Goal: Transaction & Acquisition: Download file/media

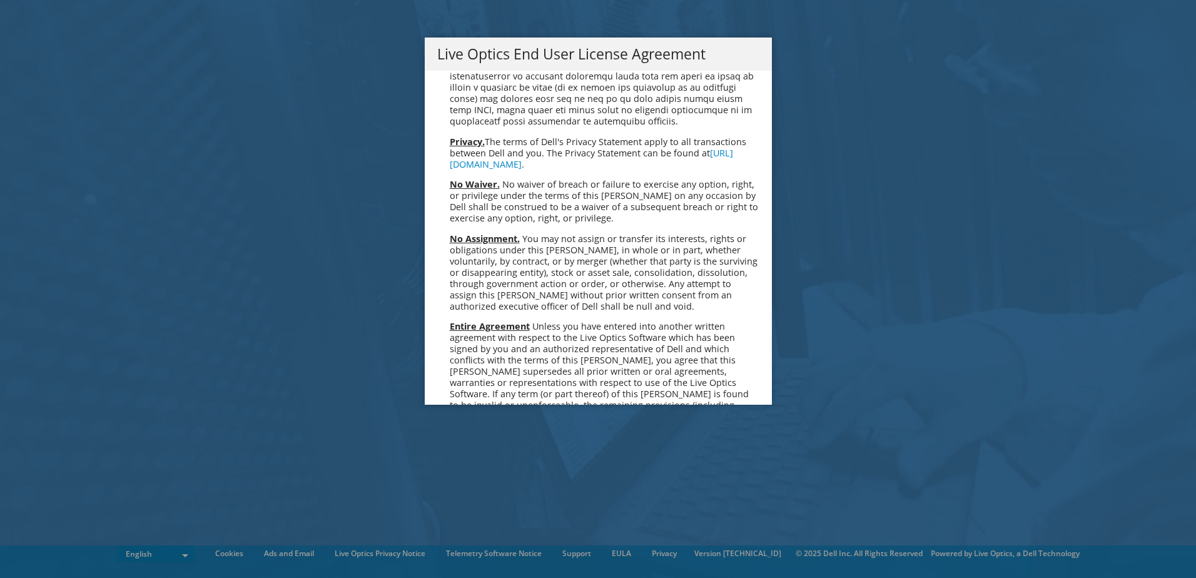
scroll to position [4732, 0]
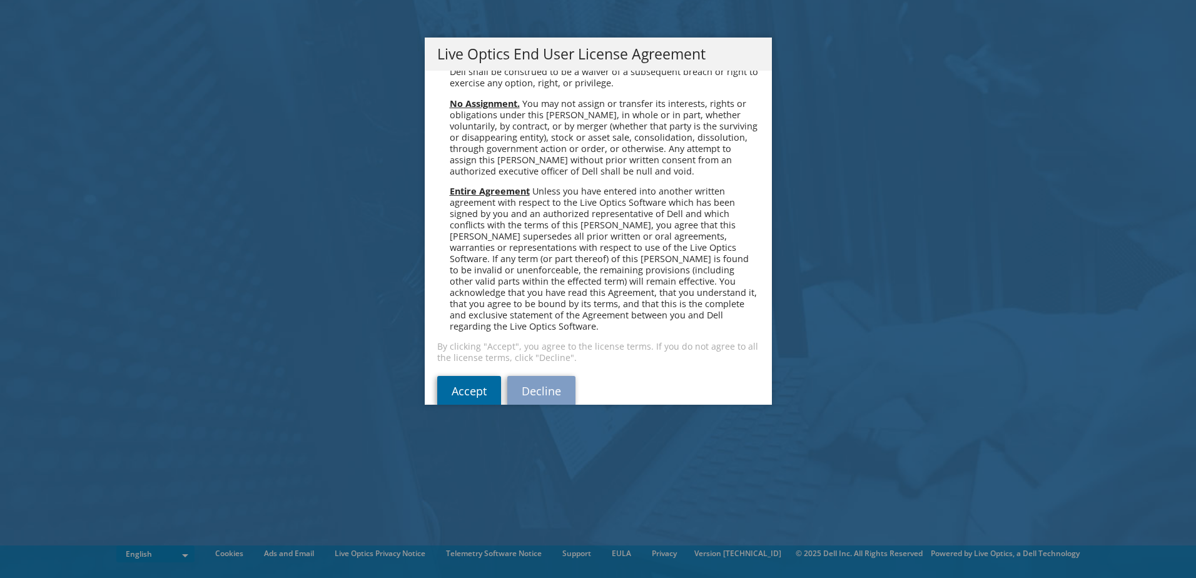
click at [444, 376] on link "Accept" at bounding box center [469, 391] width 64 height 30
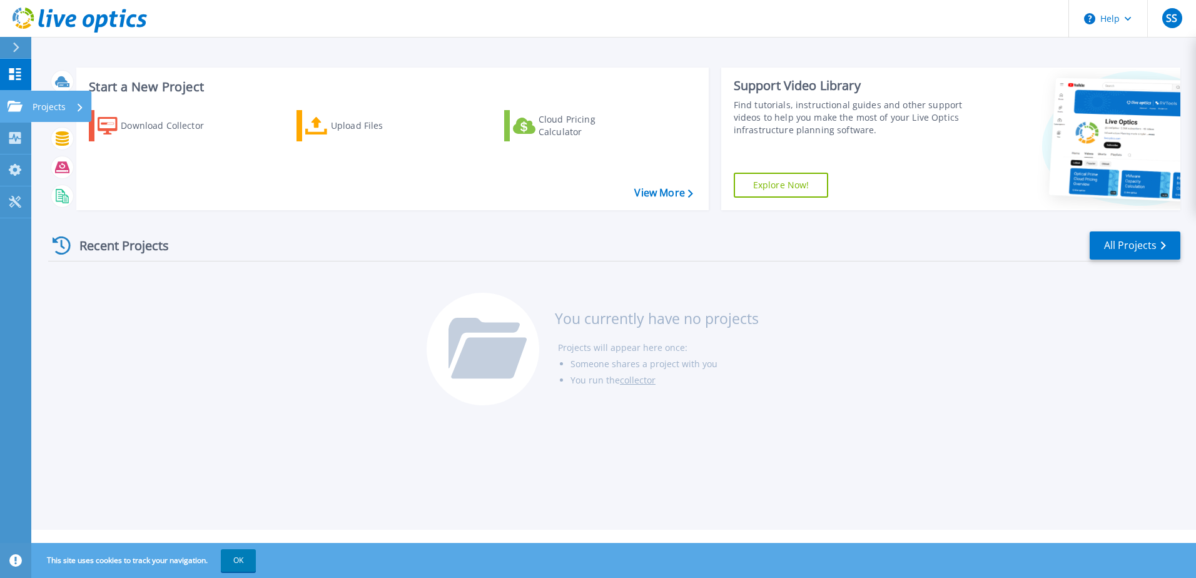
click at [12, 106] on icon at bounding box center [15, 106] width 15 height 11
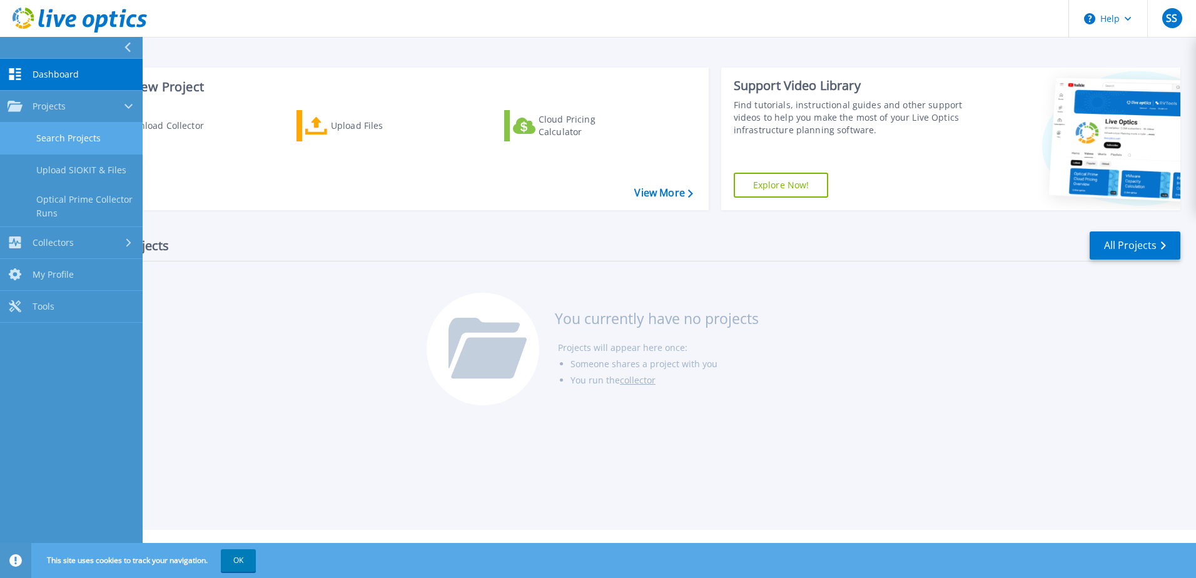
click at [58, 140] on link "Search Projects" at bounding box center [71, 139] width 143 height 32
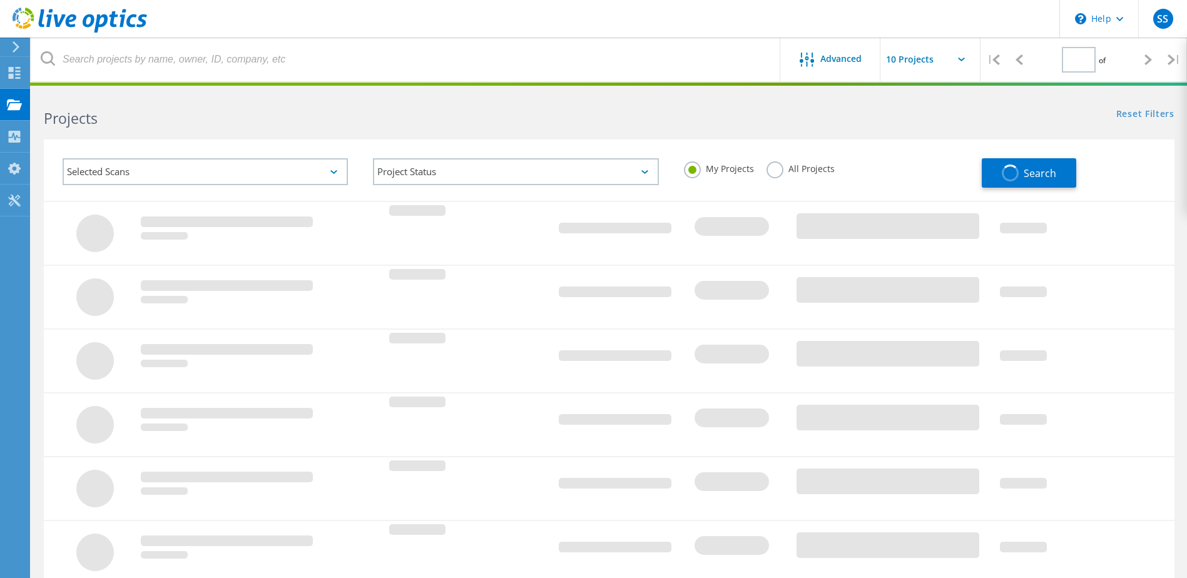
type input "1"
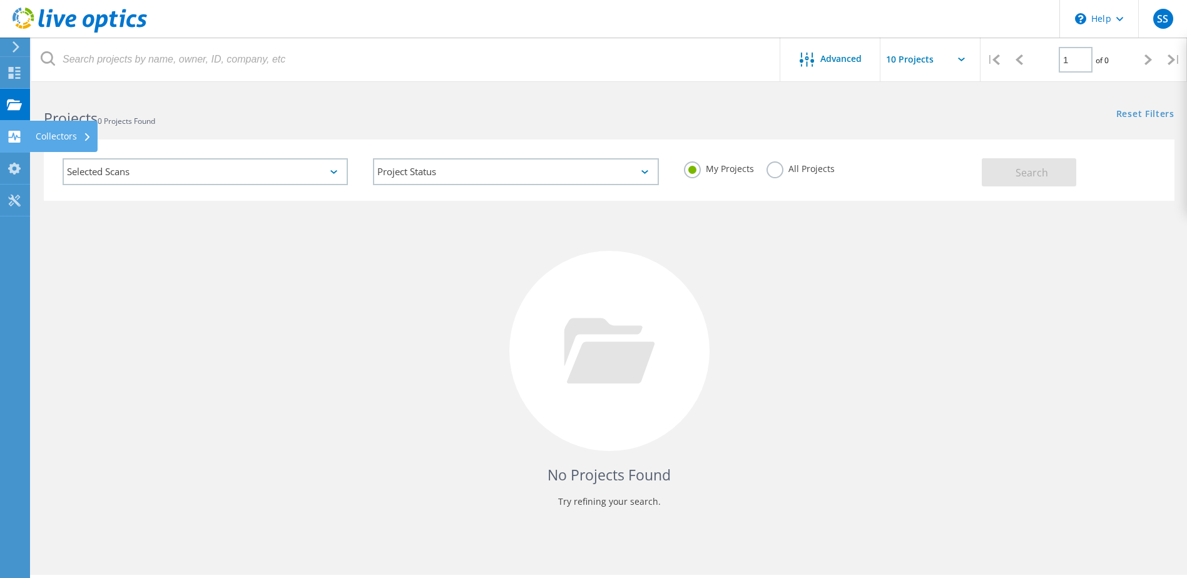
click at [46, 134] on div "Collectors" at bounding box center [64, 136] width 56 height 9
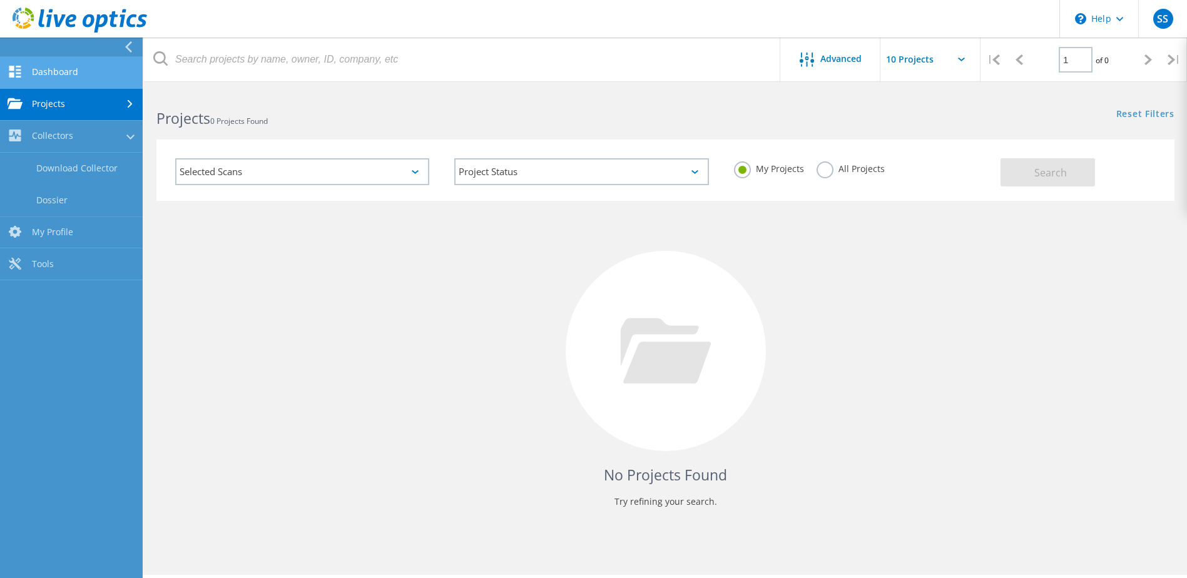
click at [60, 71] on link "Dashboard" at bounding box center [71, 73] width 143 height 32
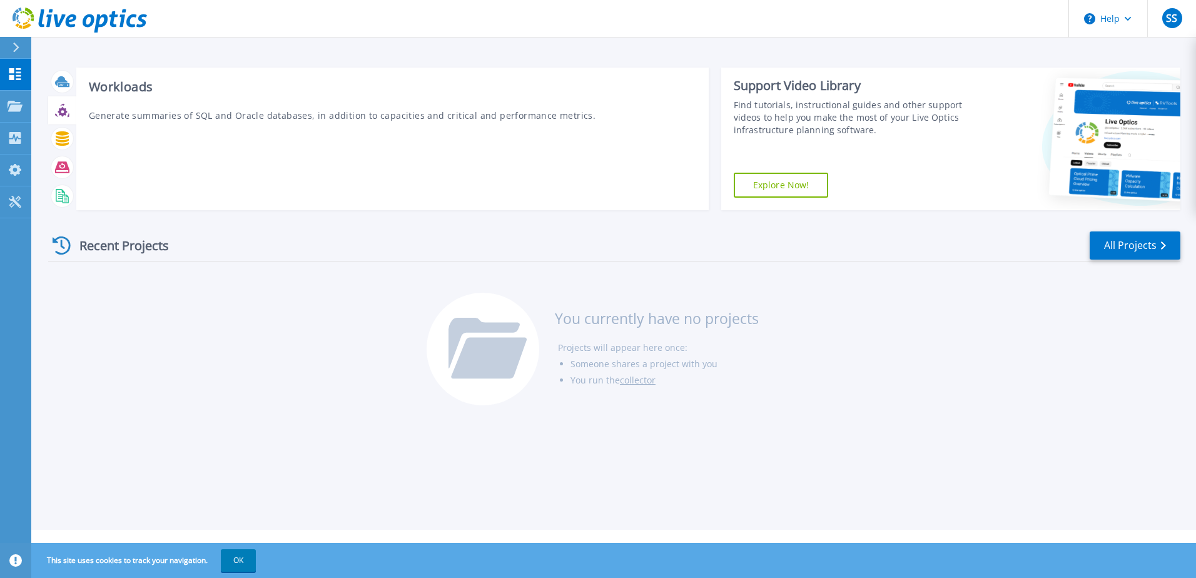
click at [68, 117] on icon at bounding box center [69, 115] width 2 height 4
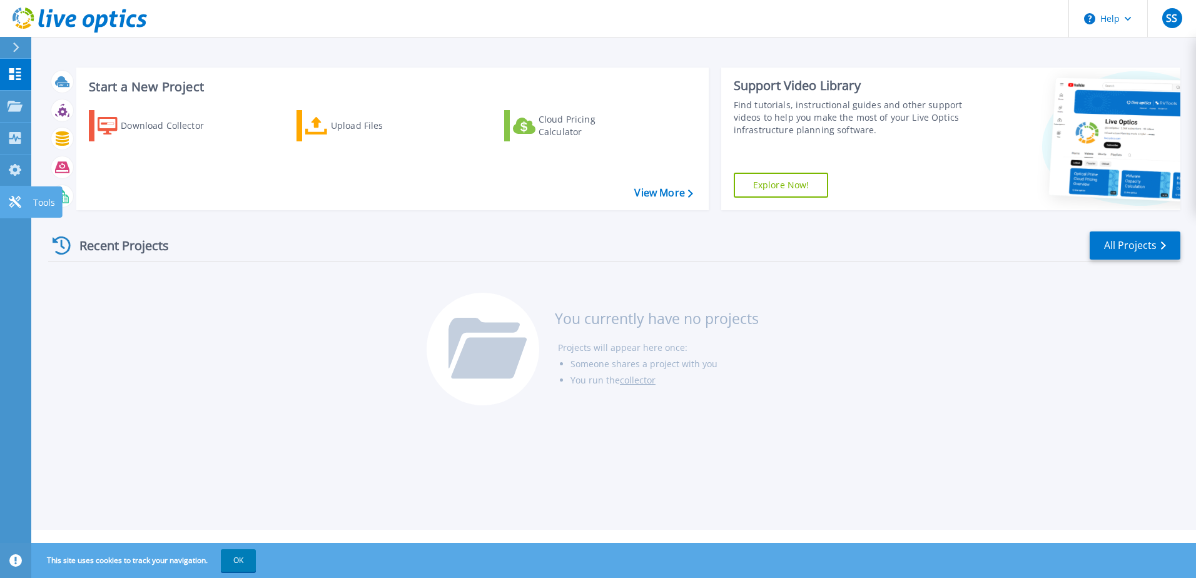
click at [19, 200] on icon at bounding box center [15, 202] width 12 height 12
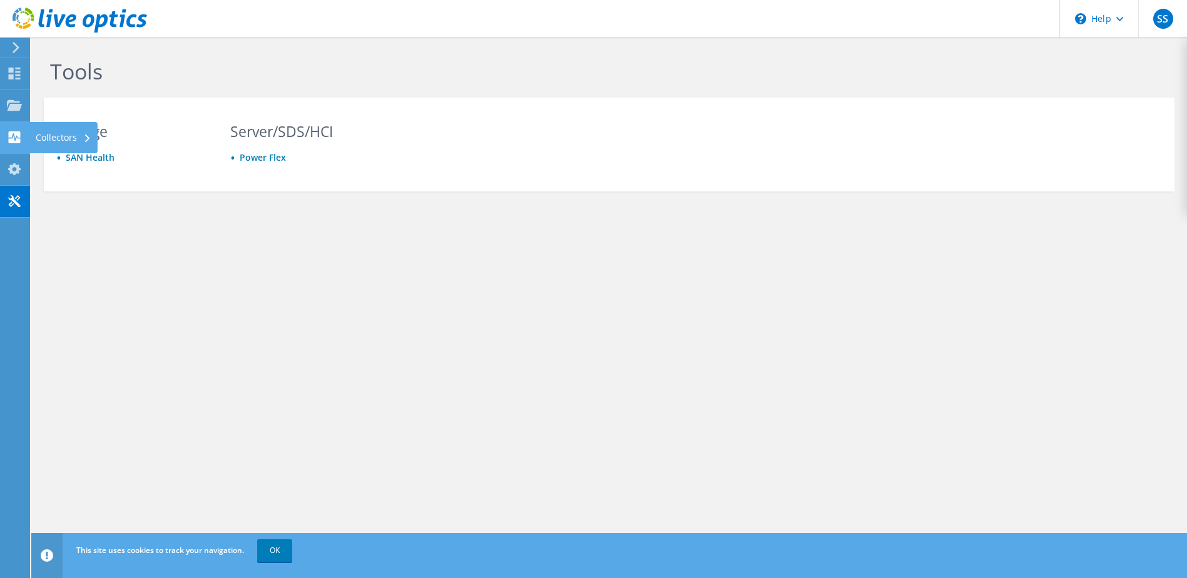
click at [14, 141] on use at bounding box center [15, 137] width 12 height 12
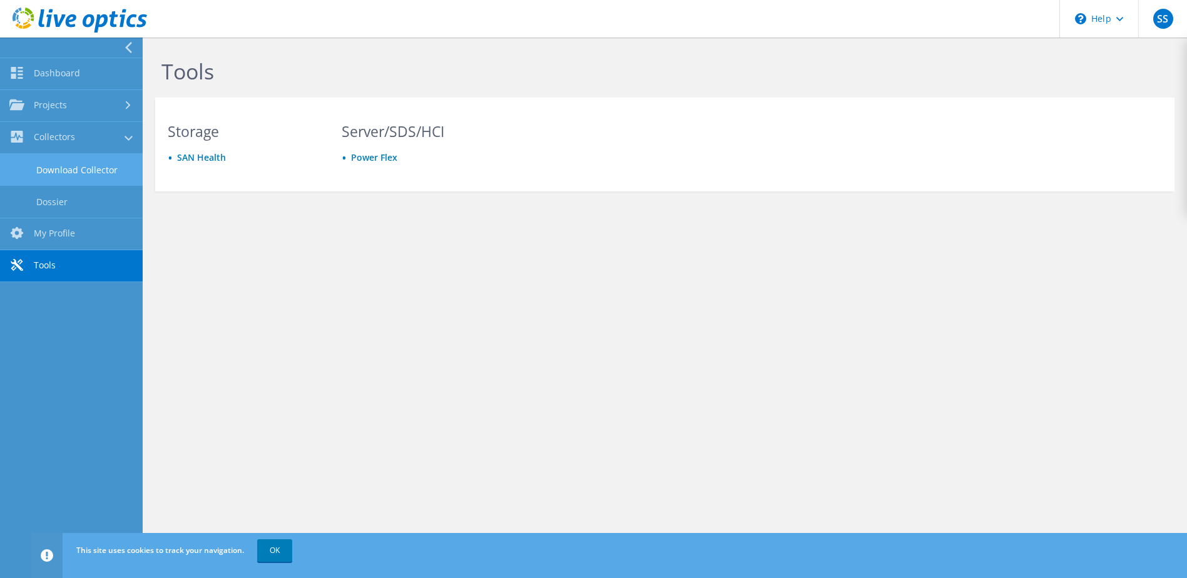
click at [44, 171] on link "Download Collector" at bounding box center [71, 170] width 143 height 32
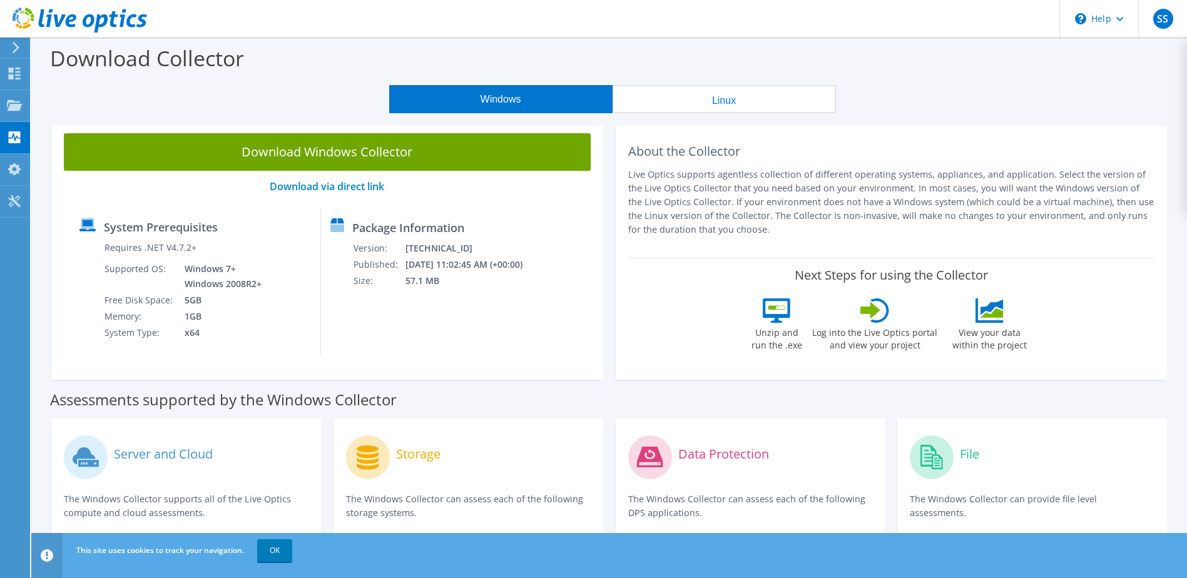
click at [894, 121] on section "Download Collector Windows Linux Download Windows Collector Download via direct…" at bounding box center [609, 506] width 1156 height 936
